Goal: Transaction & Acquisition: Purchase product/service

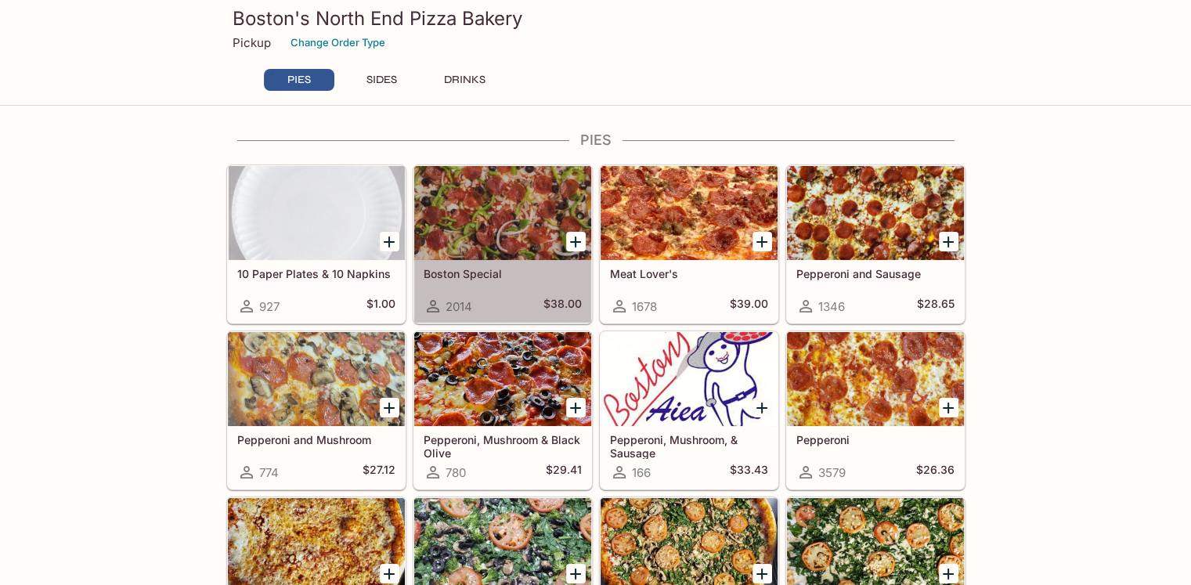
click at [478, 273] on h5 "Boston Special" at bounding box center [503, 273] width 158 height 13
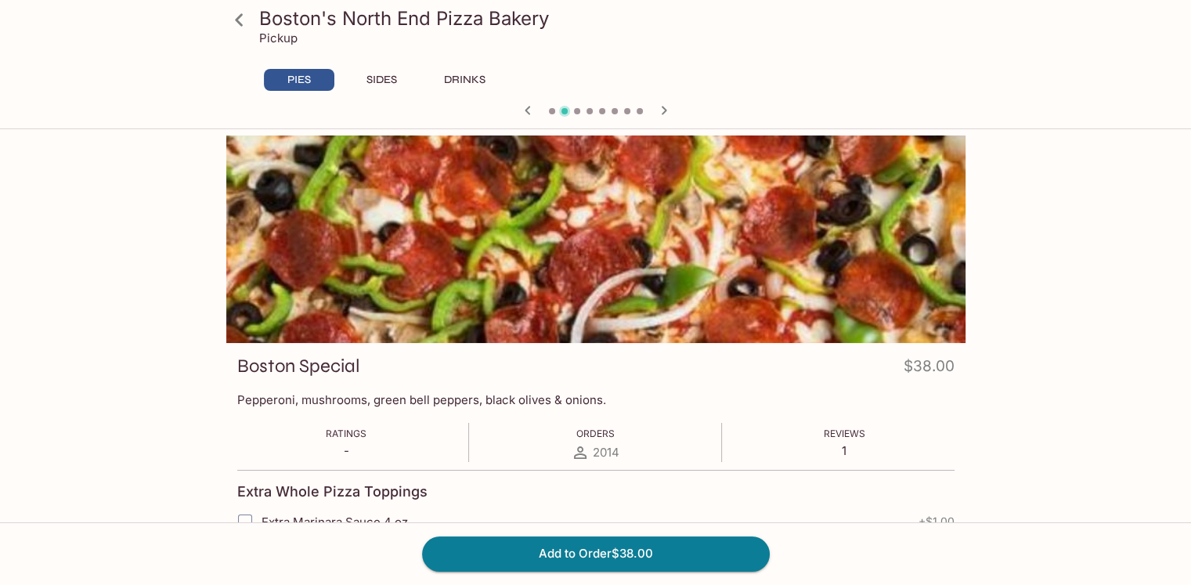
click at [385, 85] on button "SIDES" at bounding box center [382, 80] width 70 height 22
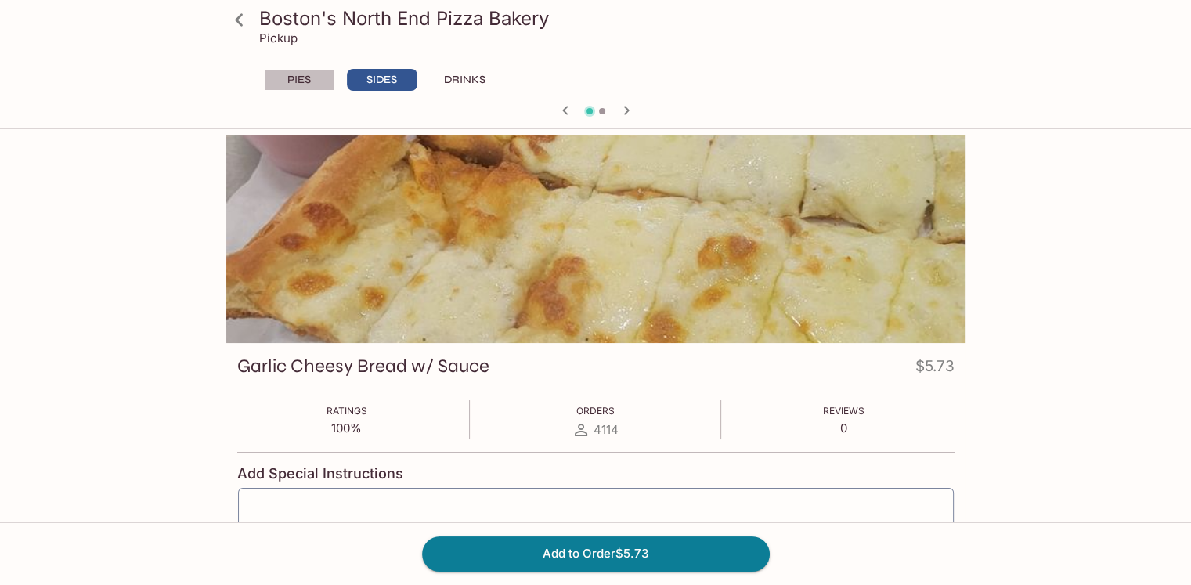
click at [304, 82] on button "PIES" at bounding box center [299, 80] width 70 height 22
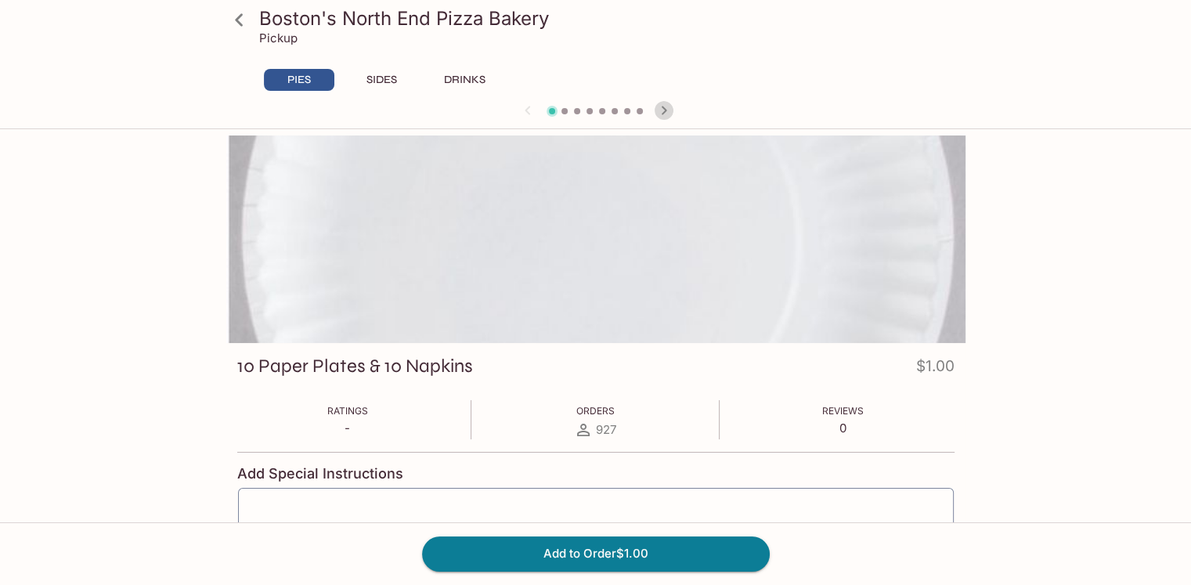
click at [661, 107] on icon "button" at bounding box center [664, 110] width 19 height 19
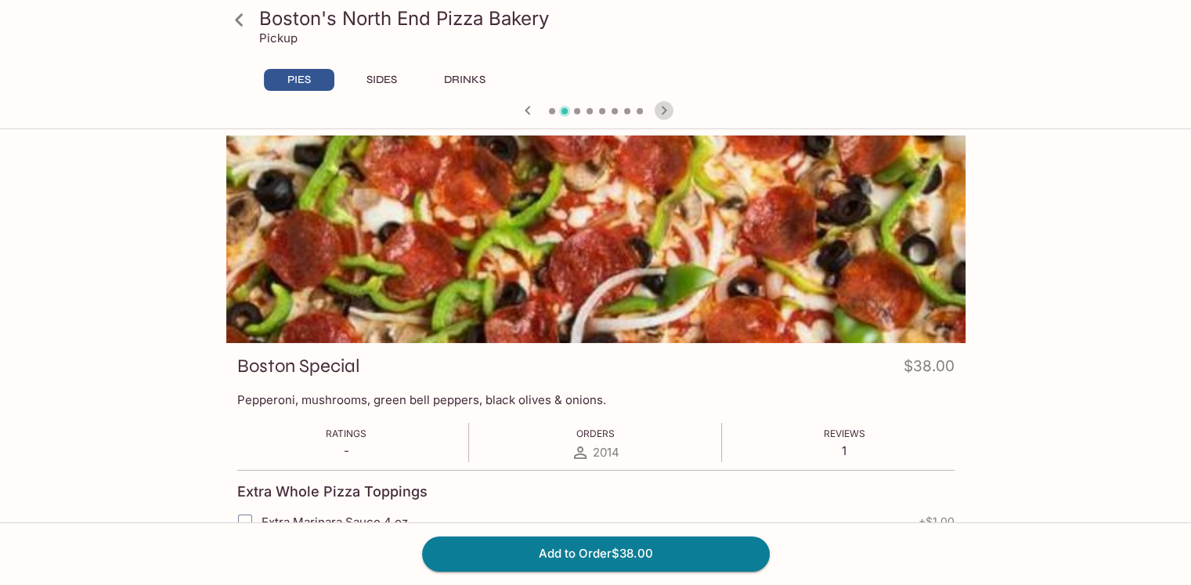
click at [661, 107] on icon "button" at bounding box center [664, 110] width 19 height 19
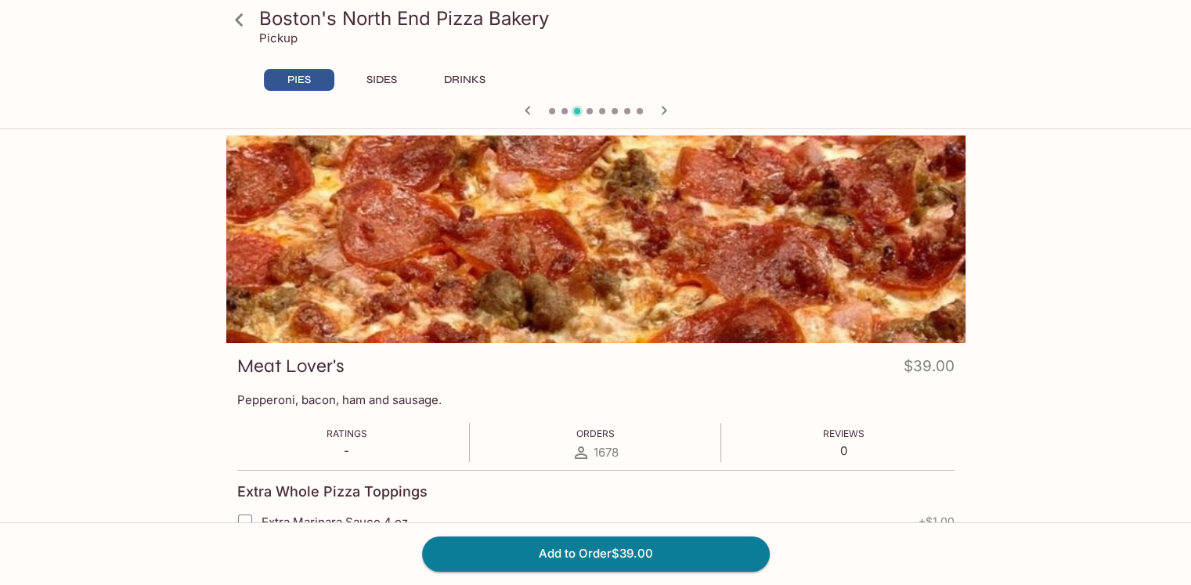
click at [661, 107] on icon "button" at bounding box center [664, 110] width 19 height 19
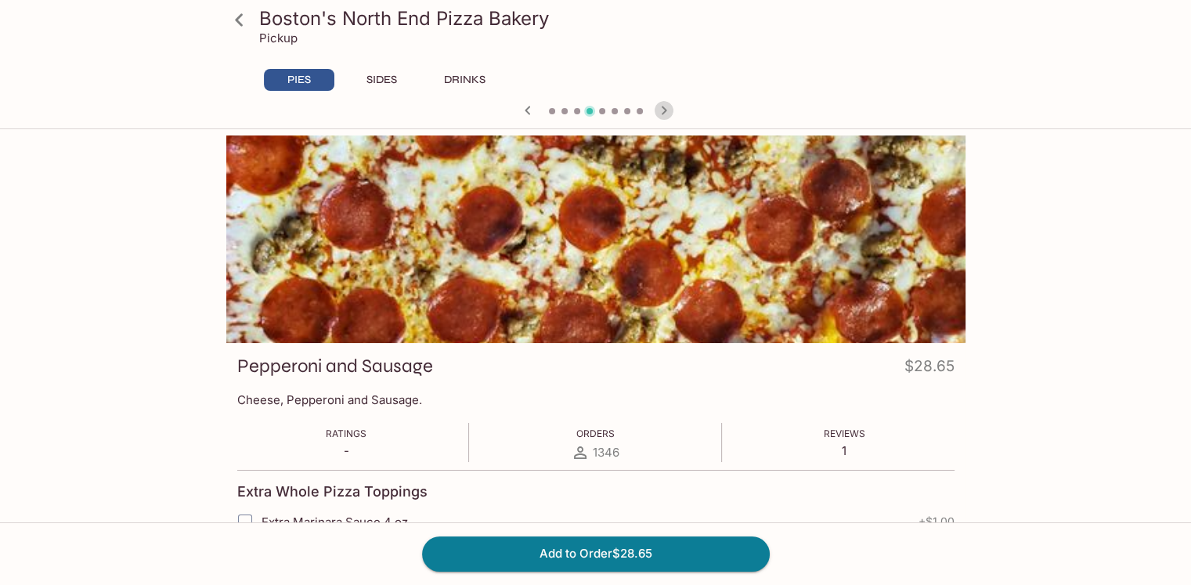
click at [661, 107] on icon "button" at bounding box center [664, 110] width 19 height 19
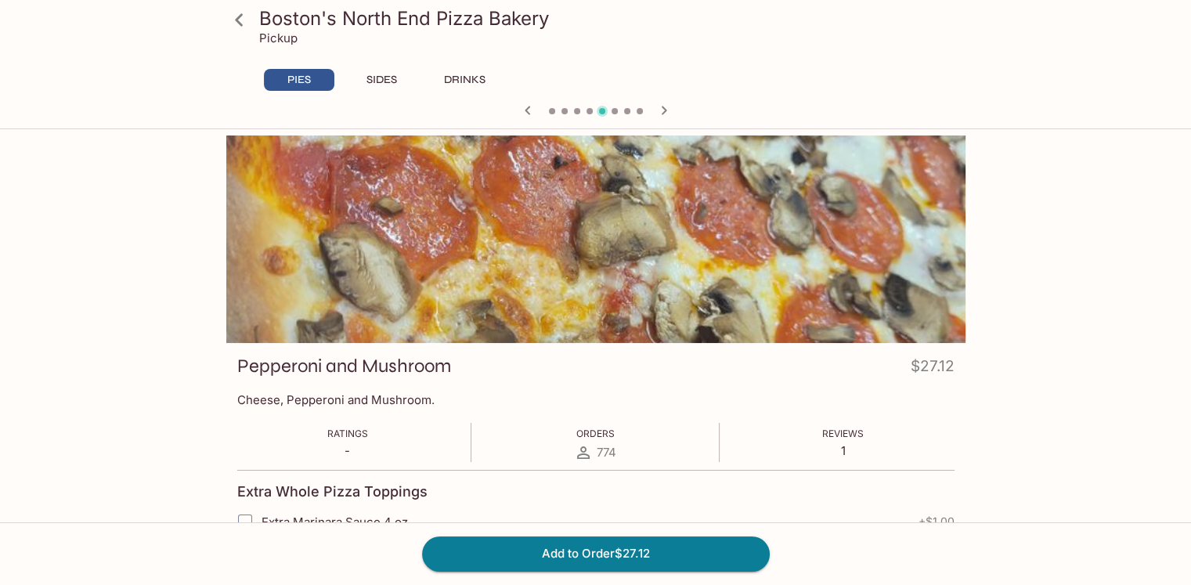
click at [661, 107] on icon "button" at bounding box center [664, 110] width 19 height 19
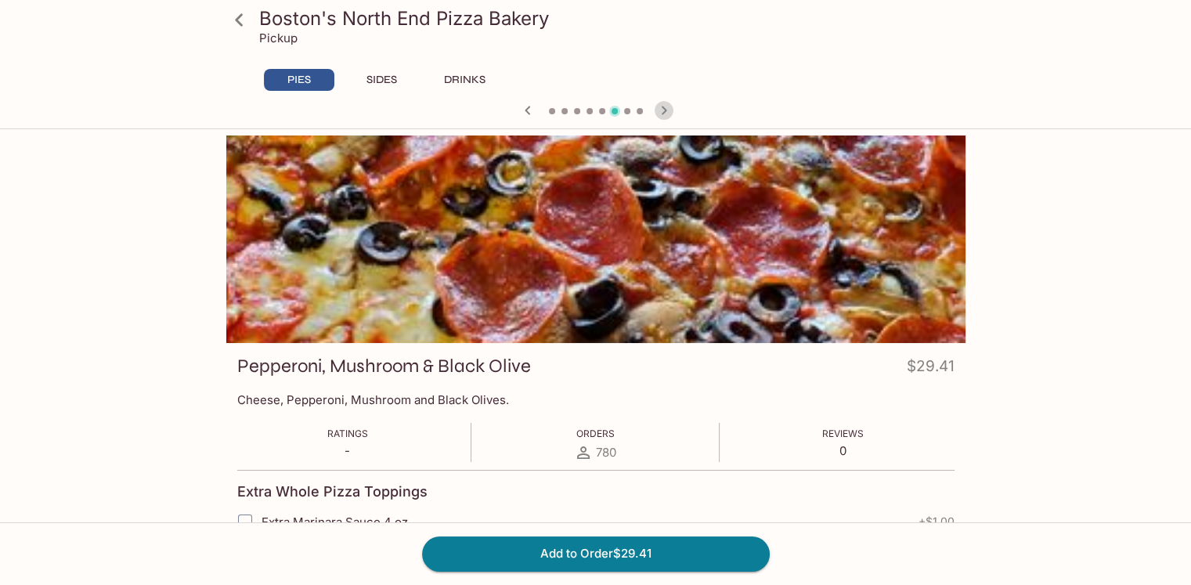
click at [661, 107] on icon "button" at bounding box center [664, 110] width 19 height 19
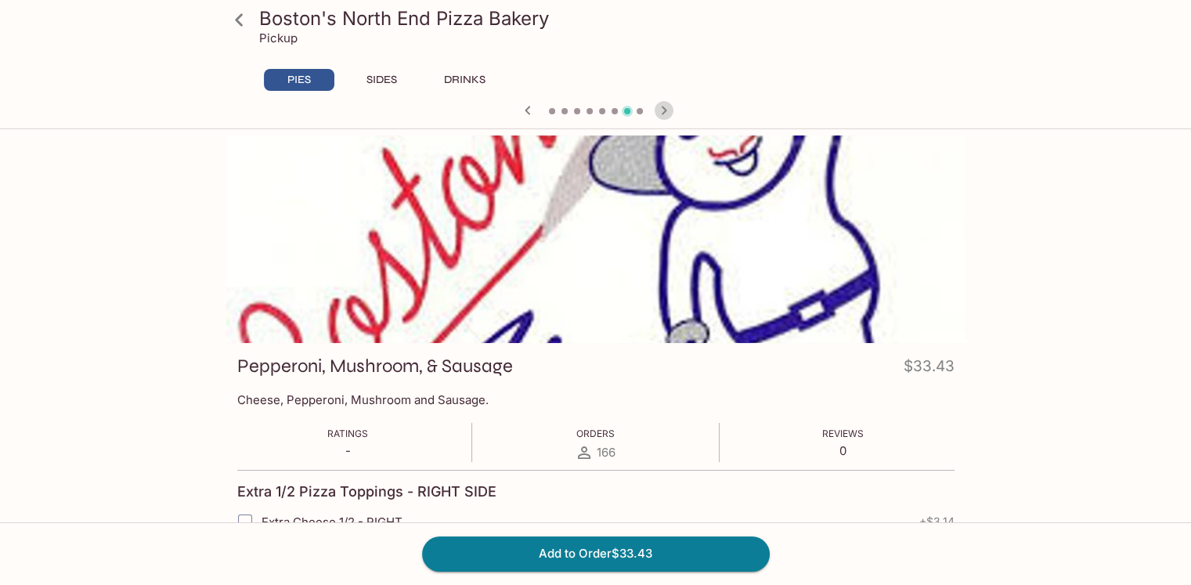
click at [661, 107] on icon "button" at bounding box center [664, 110] width 19 height 19
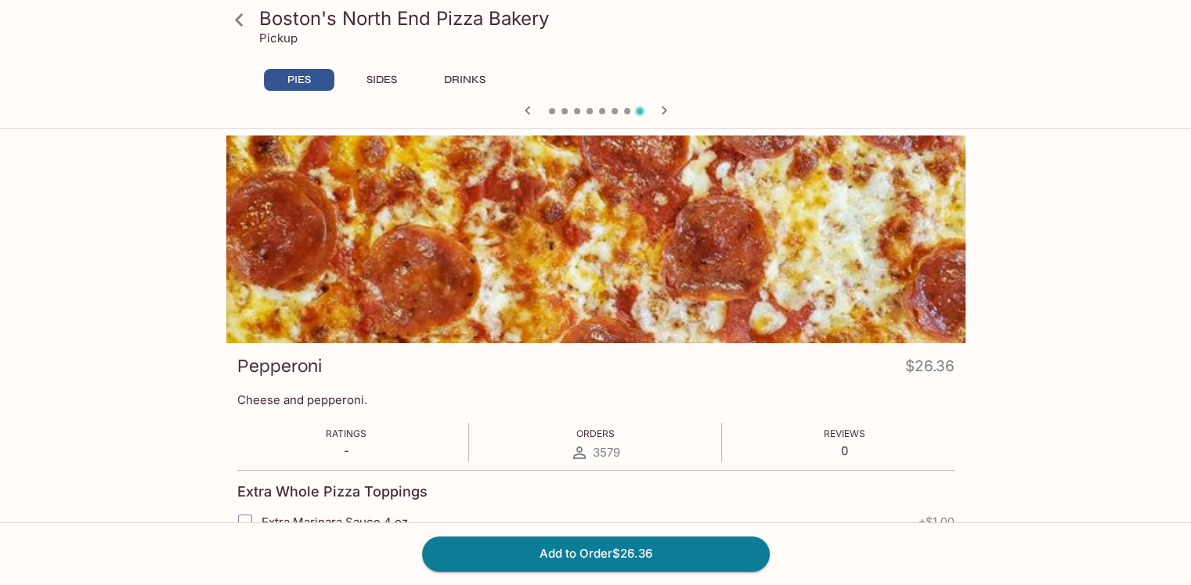
click at [566, 113] on span at bounding box center [565, 111] width 6 height 6
click at [563, 111] on span at bounding box center [565, 111] width 6 height 6
click at [563, 108] on span at bounding box center [565, 111] width 6 height 6
click at [527, 105] on icon "button" at bounding box center [528, 110] width 19 height 19
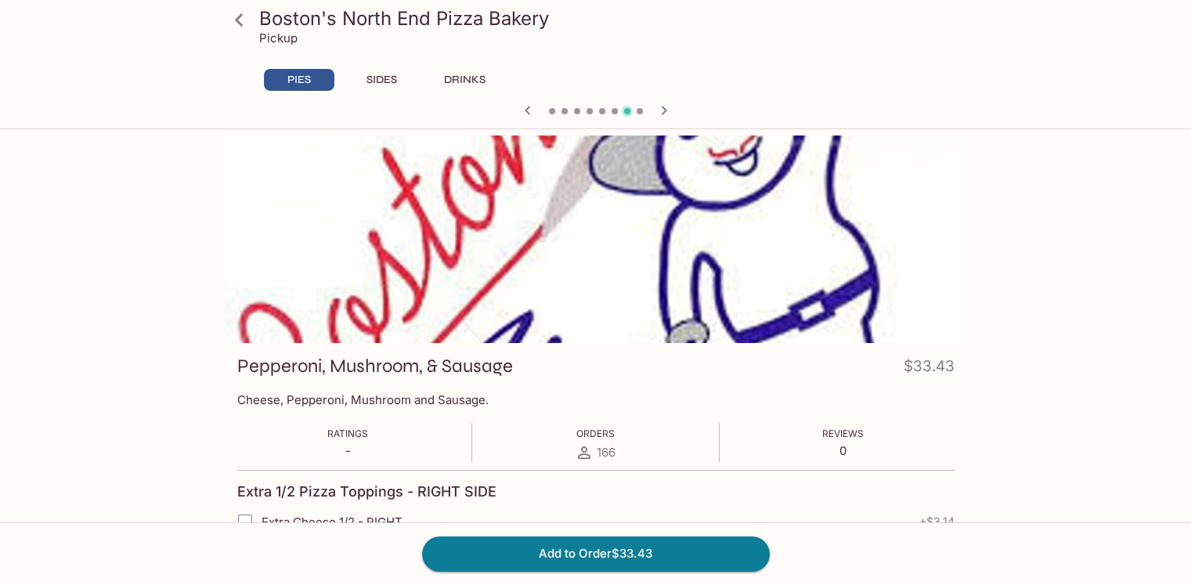
click at [527, 105] on icon "button" at bounding box center [528, 110] width 19 height 19
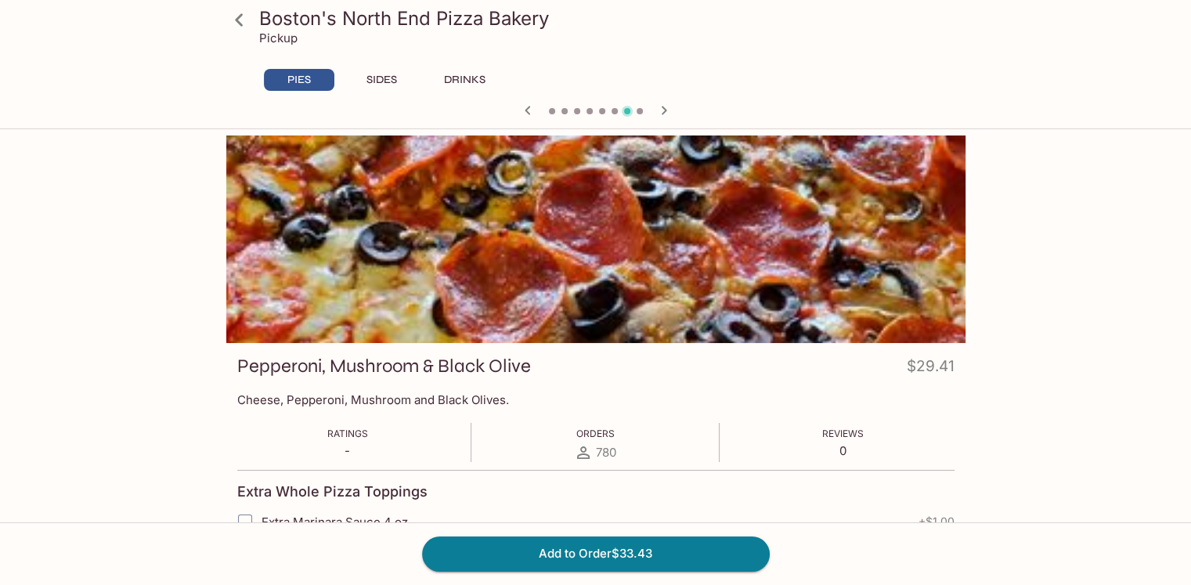
click at [527, 105] on icon "button" at bounding box center [528, 110] width 19 height 19
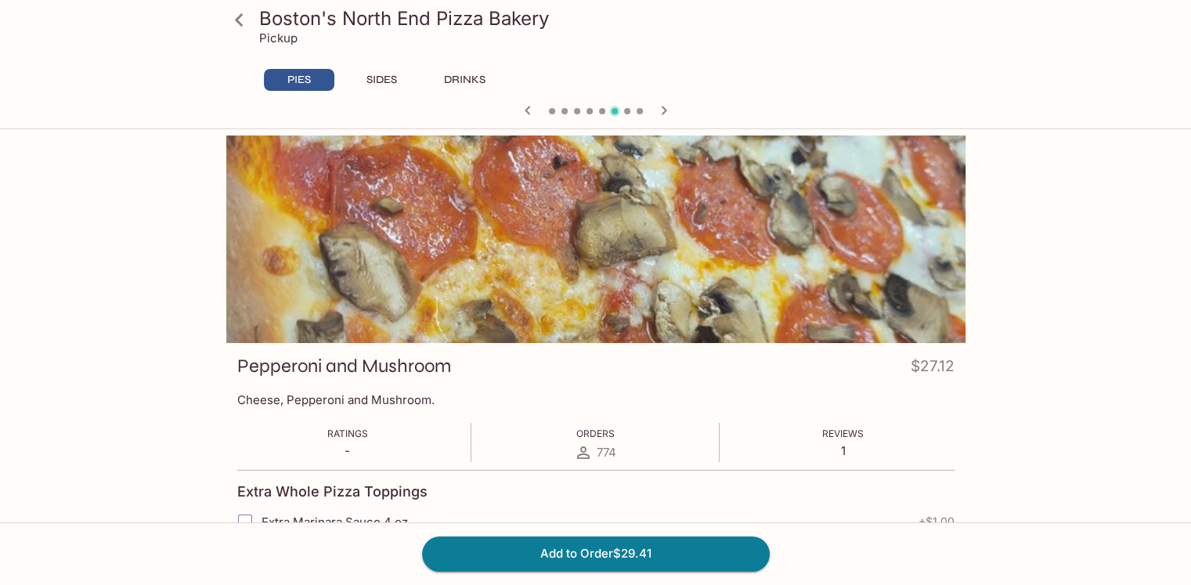
click at [527, 105] on icon "button" at bounding box center [528, 110] width 19 height 19
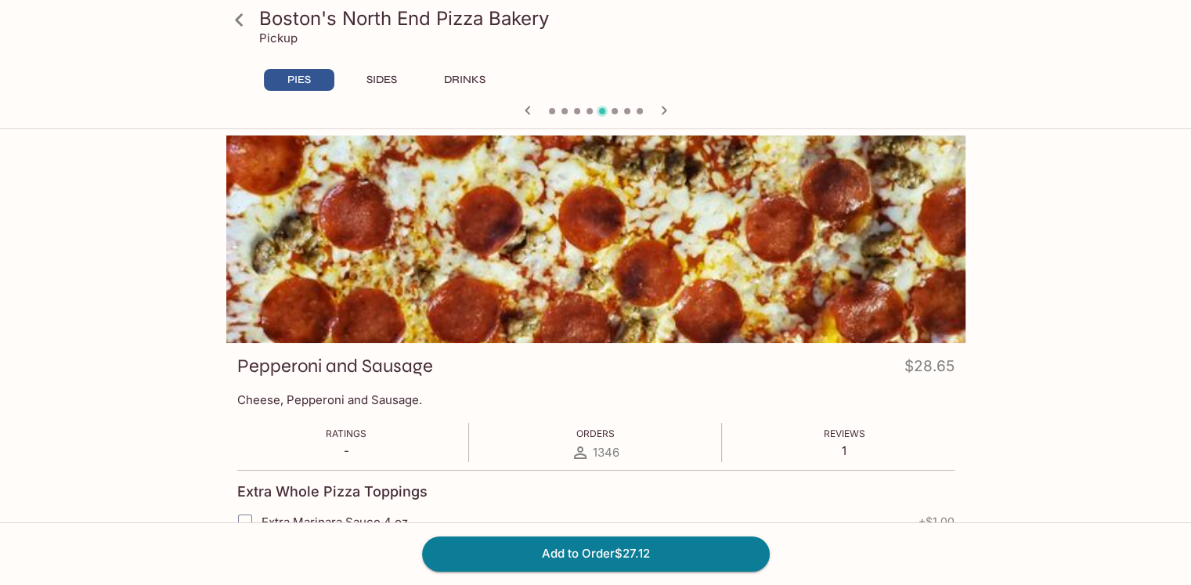
click at [527, 105] on icon "button" at bounding box center [528, 110] width 19 height 19
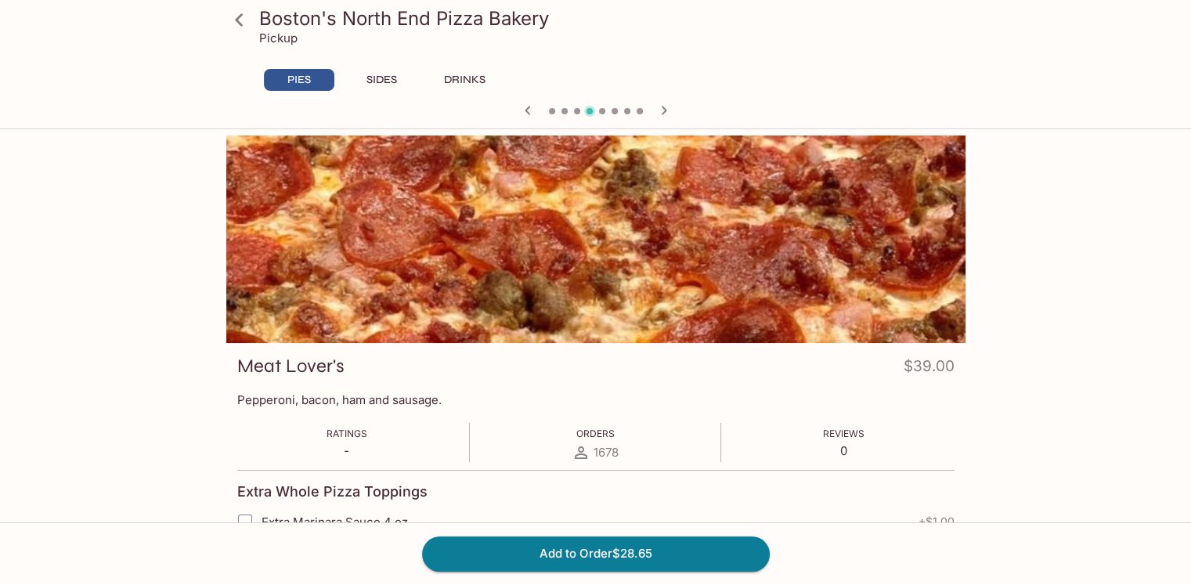
click at [527, 105] on icon "button" at bounding box center [528, 110] width 19 height 19
